Goal: Book appointment/travel/reservation

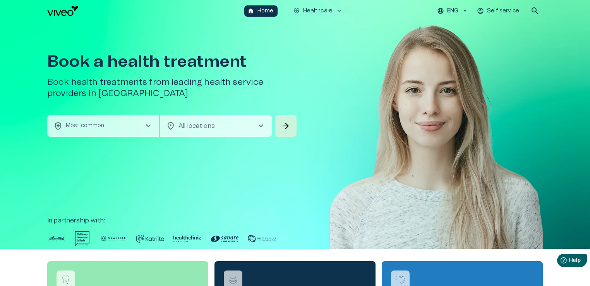
click at [263, 120] on div "location_on All locations chevron_right ​" at bounding box center [216, 126] width 112 height 22
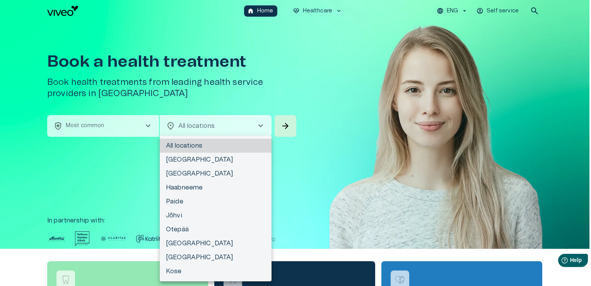
click at [241, 123] on div at bounding box center [295, 143] width 591 height 286
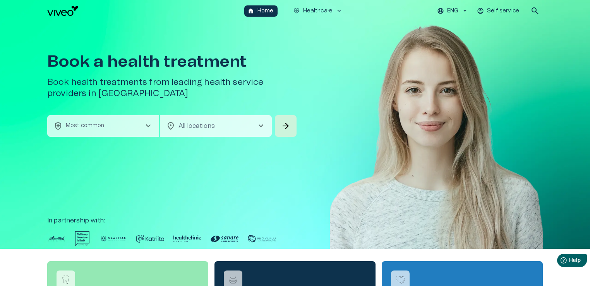
click at [263, 125] on span "chevron_right" at bounding box center [260, 125] width 9 height 9
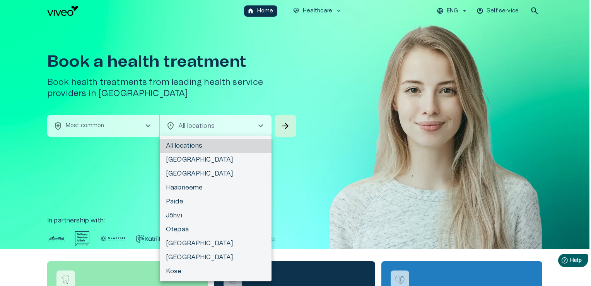
click at [263, 125] on div at bounding box center [295, 143] width 591 height 286
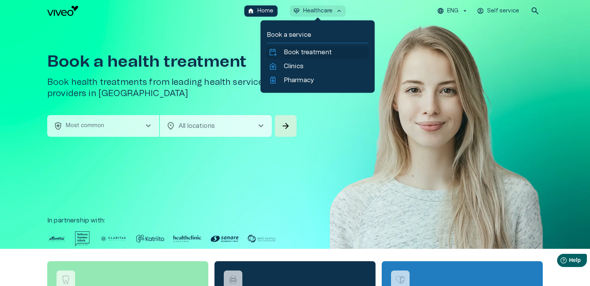
click at [309, 56] on p "Book treatment" at bounding box center [308, 52] width 48 height 9
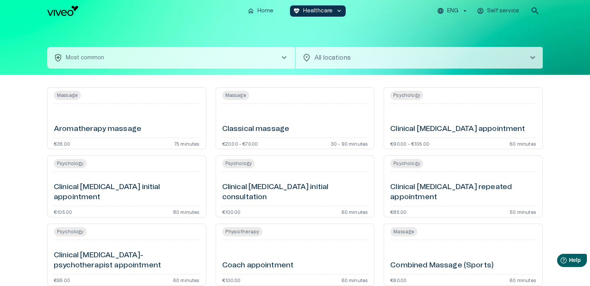
click at [380, 56] on body "We value your privacy We use cookies to enhance your browsing experience, serve…" at bounding box center [295, 143] width 590 height 286
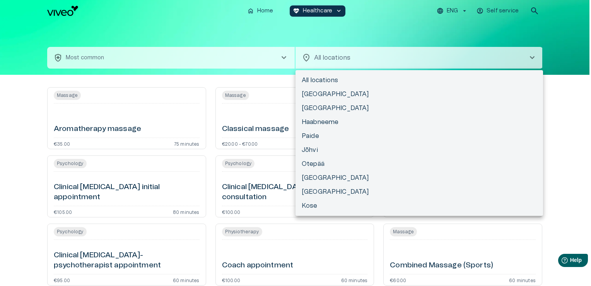
click at [565, 91] on div at bounding box center [295, 143] width 591 height 286
